Goal: Transaction & Acquisition: Purchase product/service

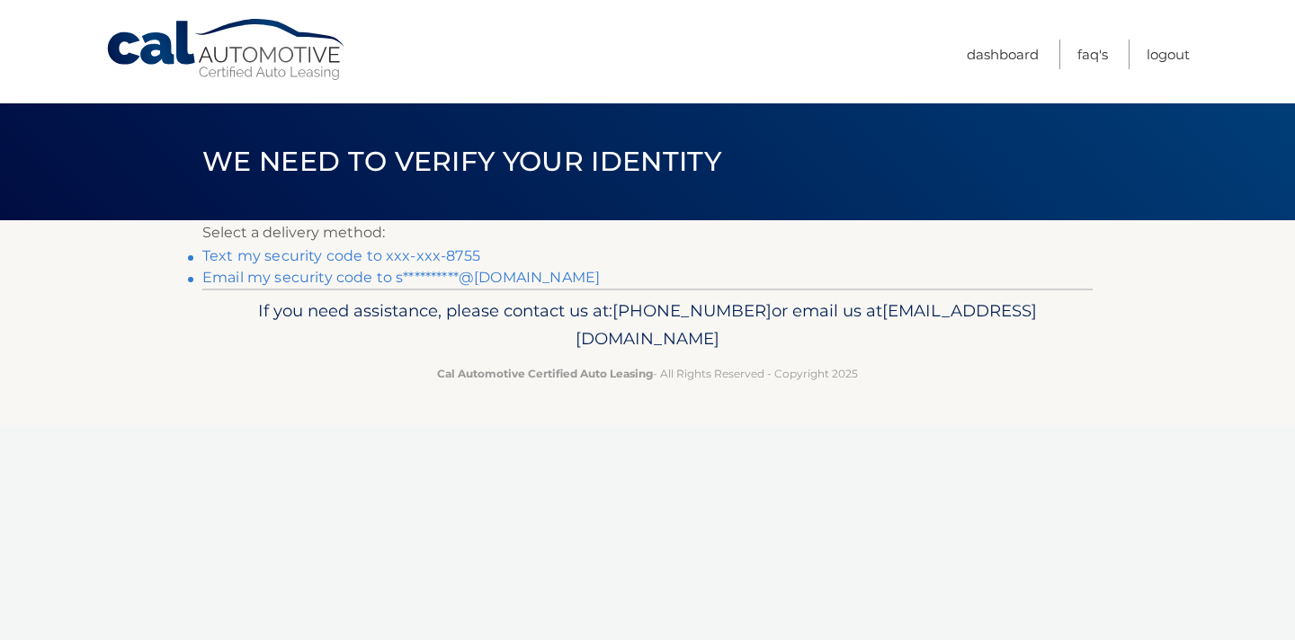
click at [437, 250] on link "Text my security code to xxx-xxx-8755" at bounding box center [341, 255] width 278 height 17
click at [414, 258] on link "Text my security code to xxx-xxx-8755" at bounding box center [341, 255] width 278 height 17
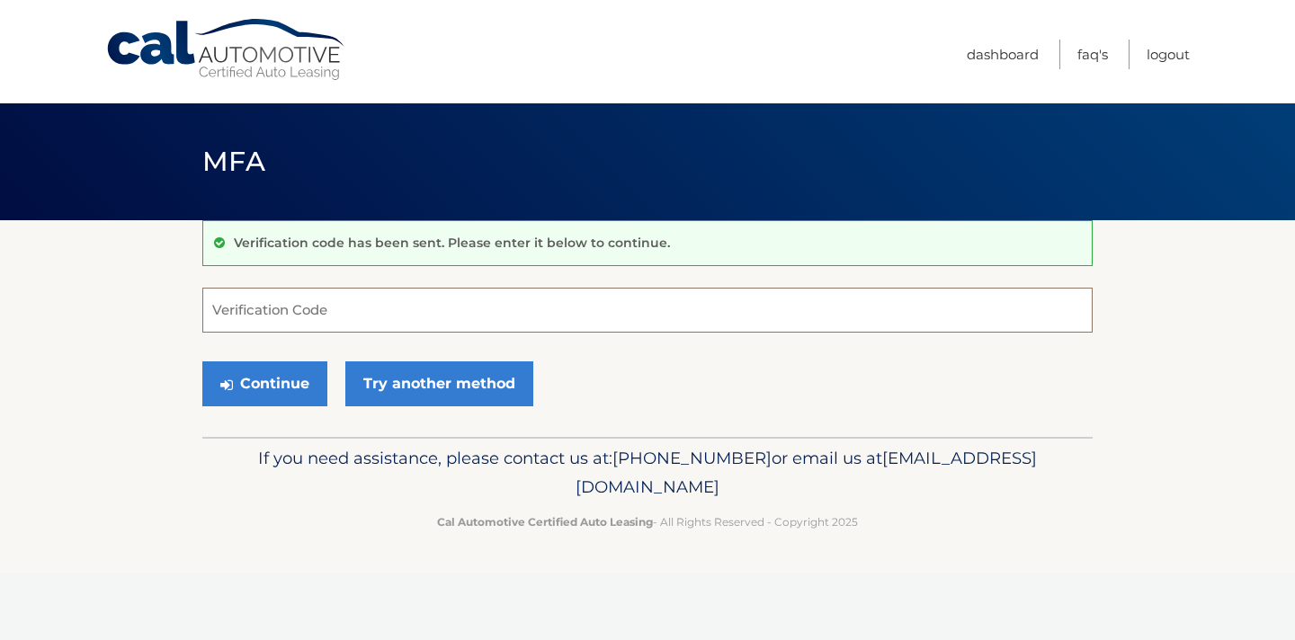
click at [397, 298] on input "Verification Code" at bounding box center [647, 310] width 891 height 45
click at [352, 309] on input "Verification Code" at bounding box center [647, 310] width 891 height 45
click at [766, 293] on input "Verification Code" at bounding box center [647, 310] width 891 height 45
click at [502, 288] on input "Verification Code" at bounding box center [647, 310] width 891 height 45
click at [254, 42] on link "Cal Automotive" at bounding box center [226, 50] width 243 height 64
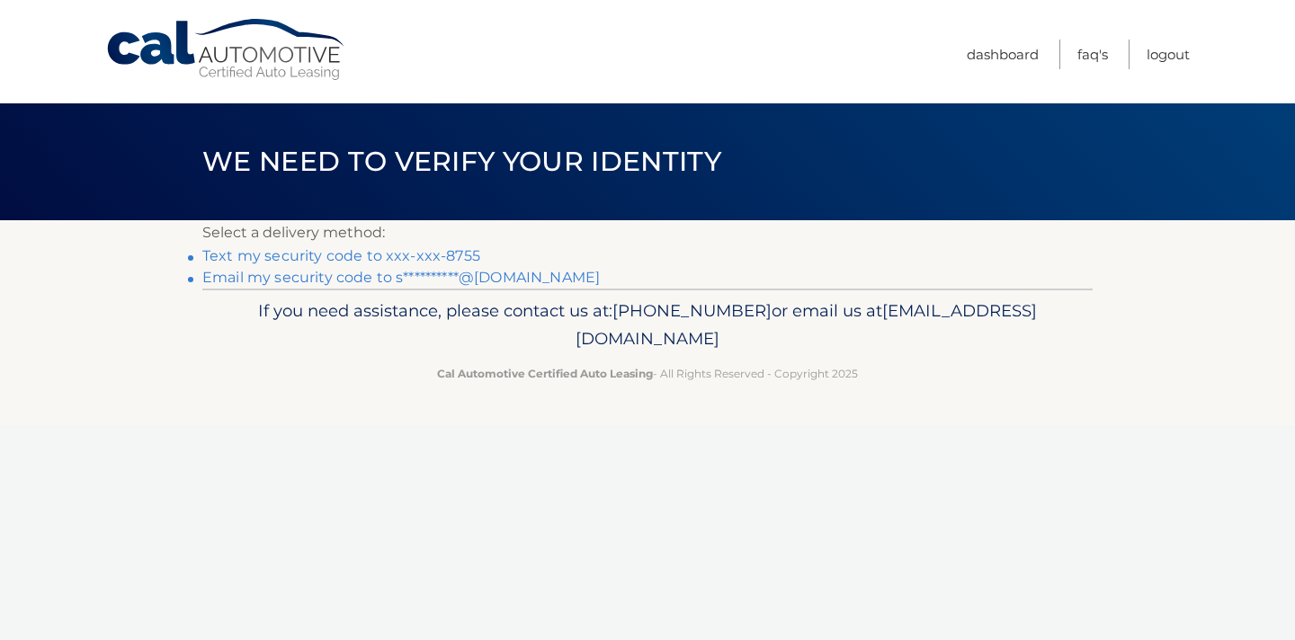
click at [434, 253] on link "Text my security code to xxx-xxx-8755" at bounding box center [341, 255] width 278 height 17
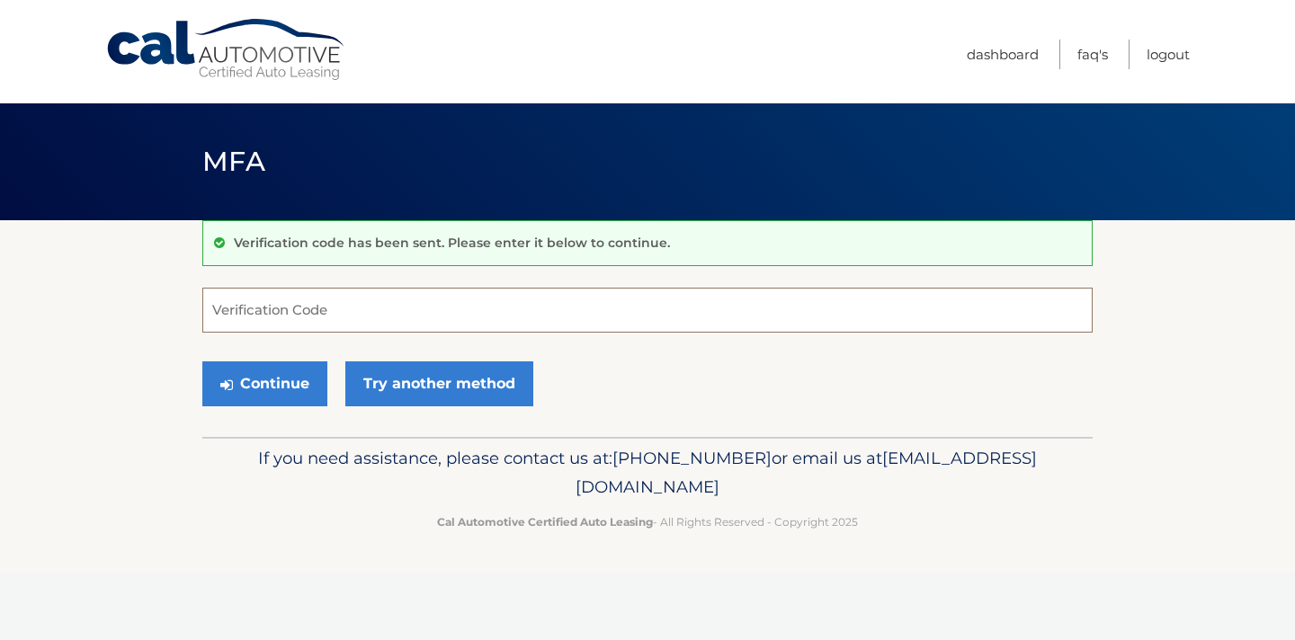
click at [443, 307] on input "Verification Code" at bounding box center [647, 310] width 891 height 45
click at [420, 320] on input "Verification Code" at bounding box center [647, 310] width 891 height 45
click at [634, 312] on input "Verification Code" at bounding box center [647, 310] width 891 height 45
click at [664, 288] on input "Verification Code" at bounding box center [647, 310] width 891 height 45
click at [668, 300] on input "Verification Code" at bounding box center [647, 310] width 891 height 45
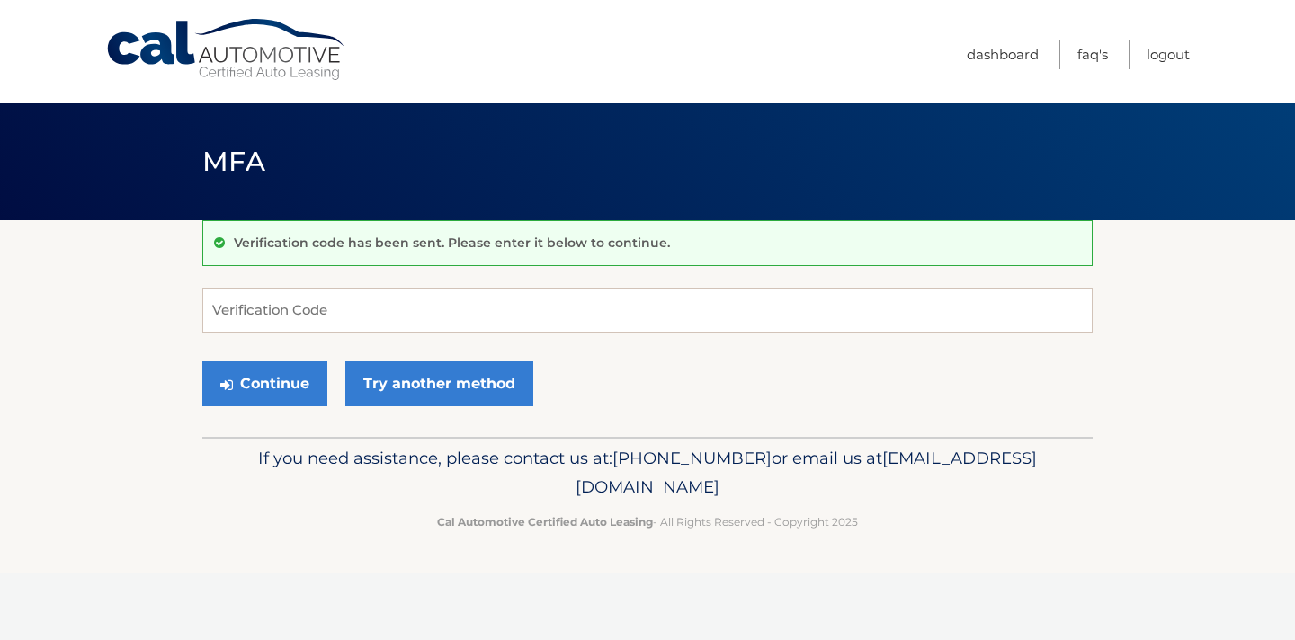
click at [597, 146] on header "MFA" at bounding box center [647, 161] width 891 height 117
click at [481, 323] on input "Verification Code" at bounding box center [647, 310] width 891 height 45
click at [378, 306] on input "Verification Code" at bounding box center [647, 310] width 891 height 45
click at [524, 327] on input "Verification Code" at bounding box center [647, 310] width 891 height 45
click at [220, 85] on div "Menu Dashboard FAQ's Logout" at bounding box center [647, 51] width 1085 height 103
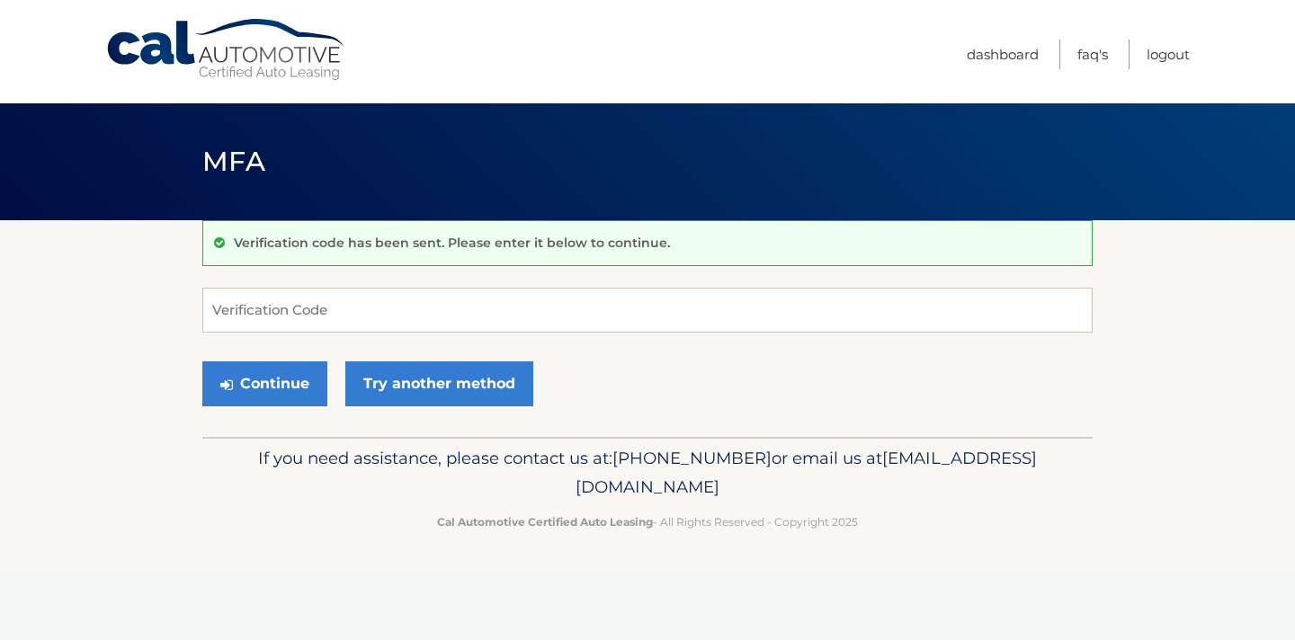
click at [247, 51] on link "Cal Automotive" at bounding box center [226, 50] width 243 height 64
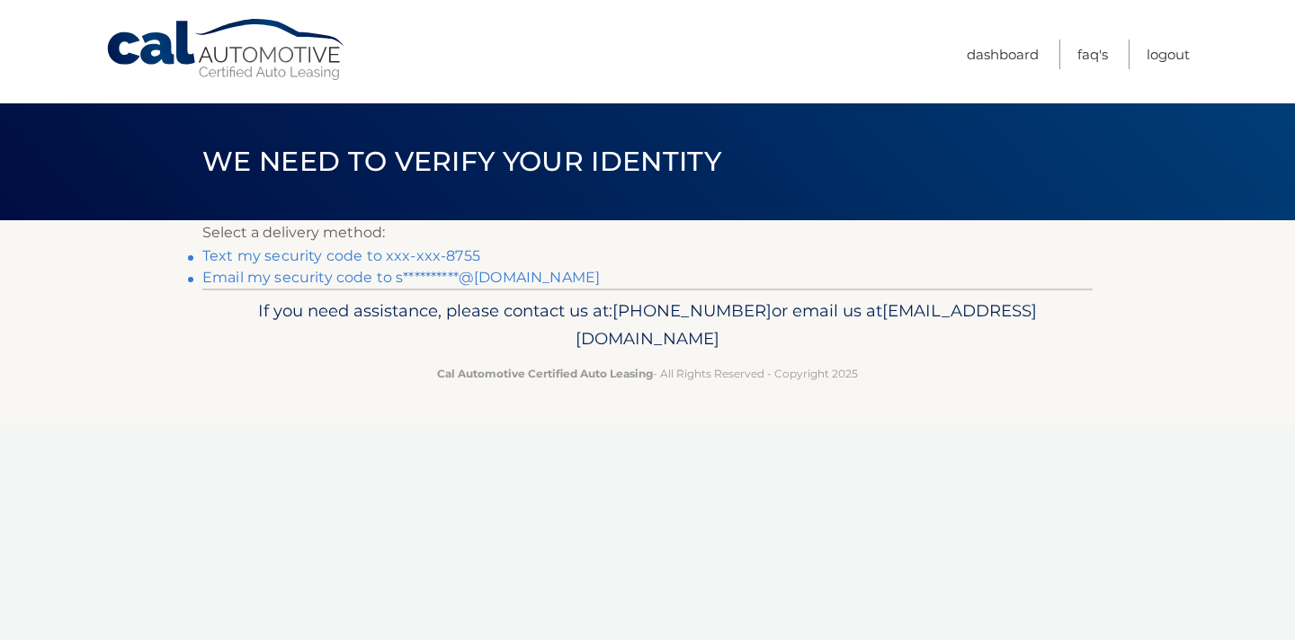
click at [336, 257] on link "Text my security code to xxx-xxx-8755" at bounding box center [341, 255] width 278 height 17
click at [311, 254] on link "Text my security code to xxx-xxx-8755" at bounding box center [341, 255] width 278 height 17
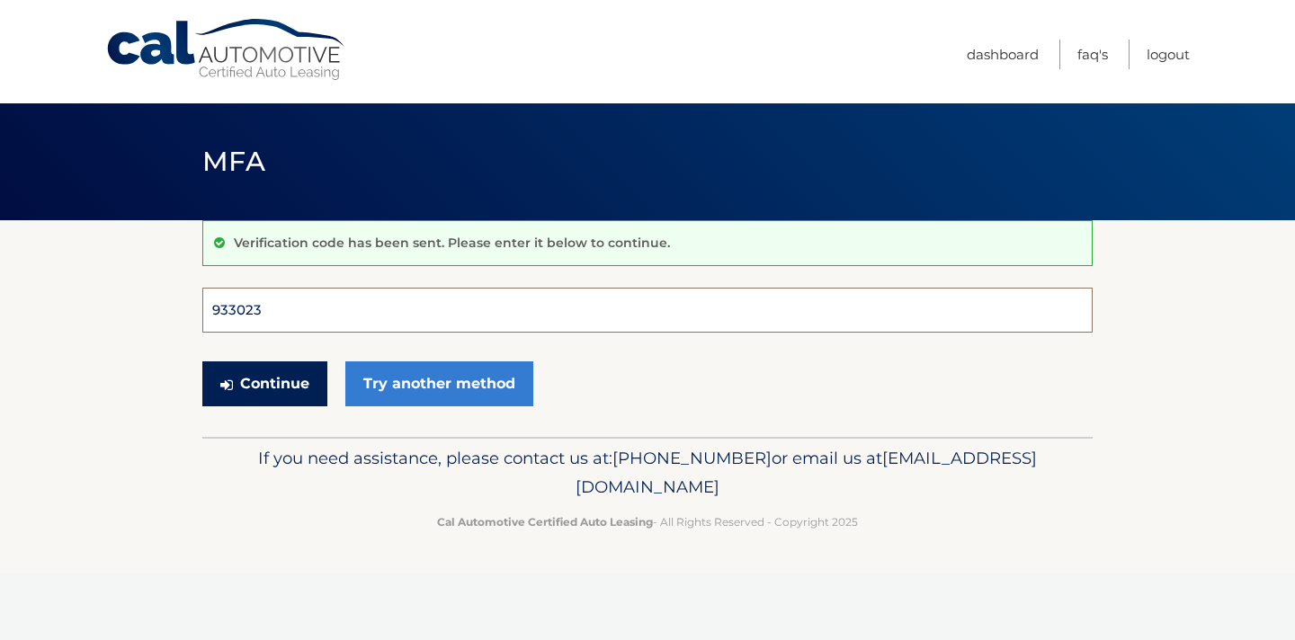
type input "933023"
click at [264, 383] on button "Continue" at bounding box center [264, 384] width 125 height 45
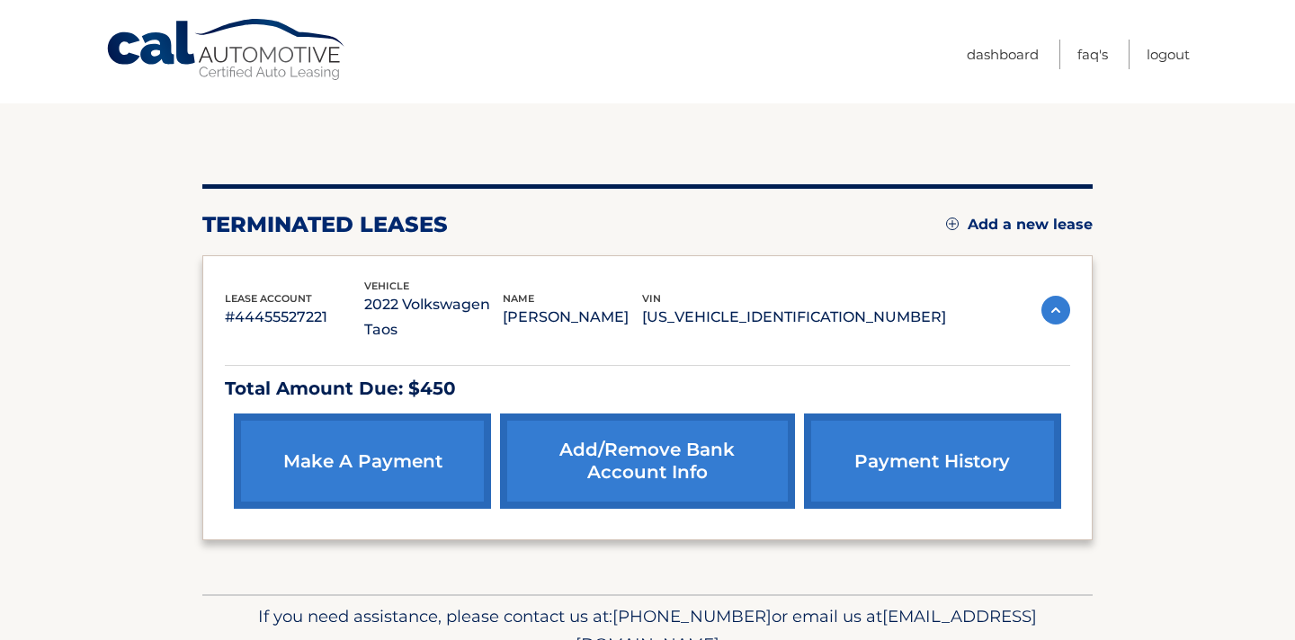
scroll to position [119, 0]
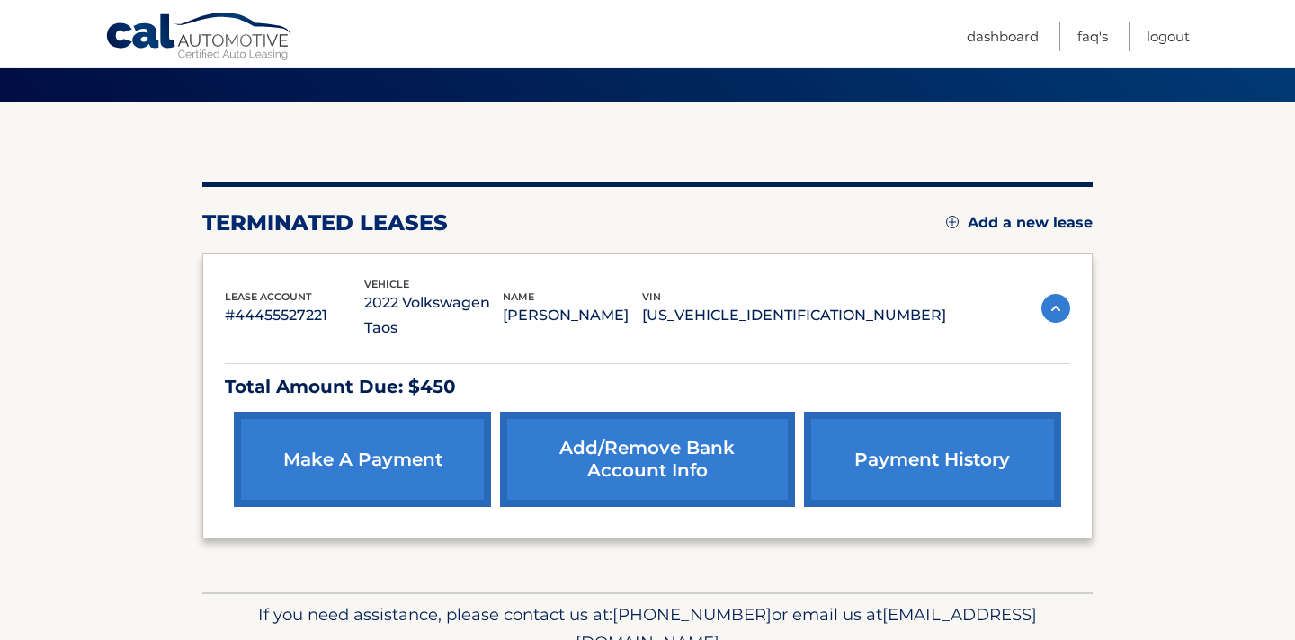
click at [331, 428] on link "make a payment" at bounding box center [362, 459] width 257 height 95
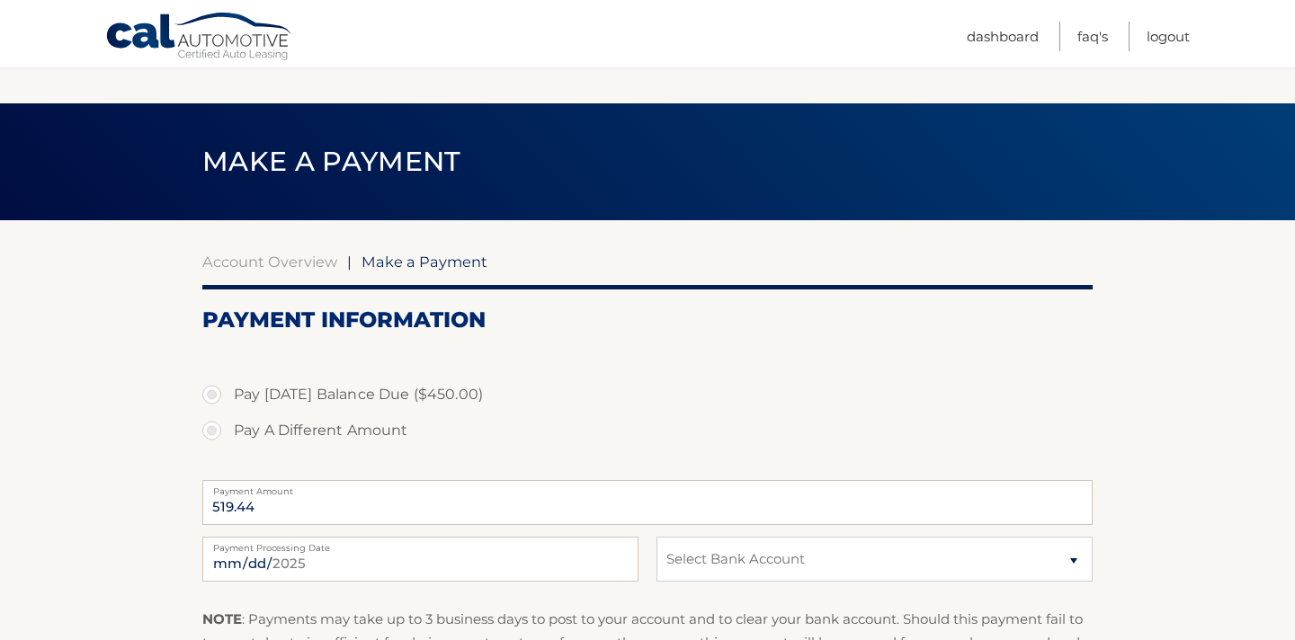
scroll to position [114, 0]
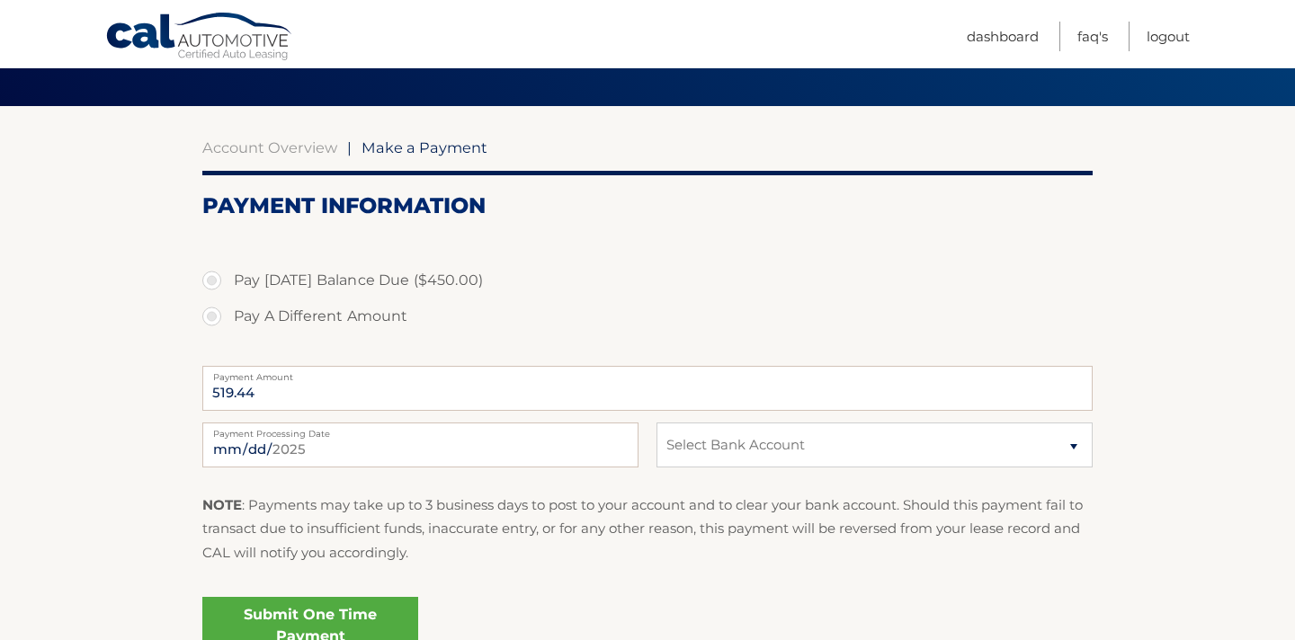
click at [359, 271] on label "Pay Today's Balance Due ($450.00)" at bounding box center [647, 281] width 891 height 36
click at [228, 271] on input "Pay Today's Balance Due ($450.00)" at bounding box center [219, 277] width 18 height 29
radio input "true"
type input "450.00"
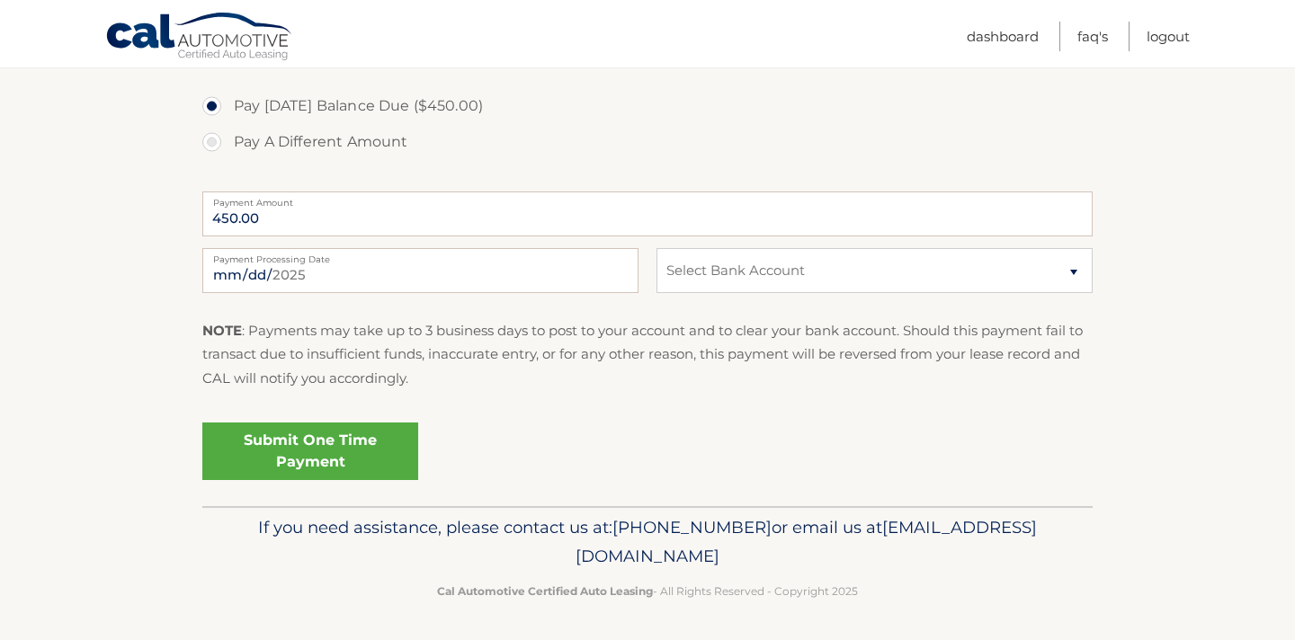
scroll to position [288, 0]
click at [189, 26] on link "Cal Automotive" at bounding box center [199, 38] width 189 height 52
